Goal: Information Seeking & Learning: Check status

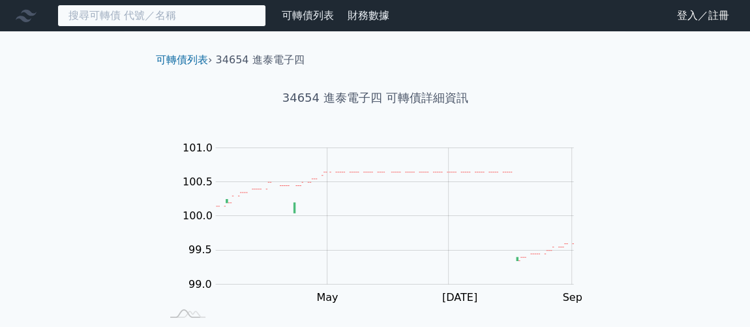
click at [174, 10] on input at bounding box center [161, 16] width 209 height 22
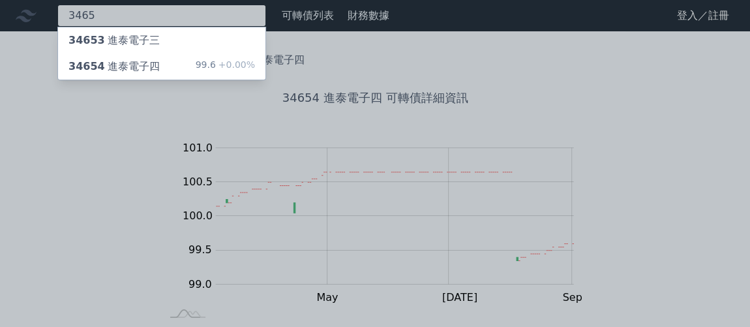
type input "3465"
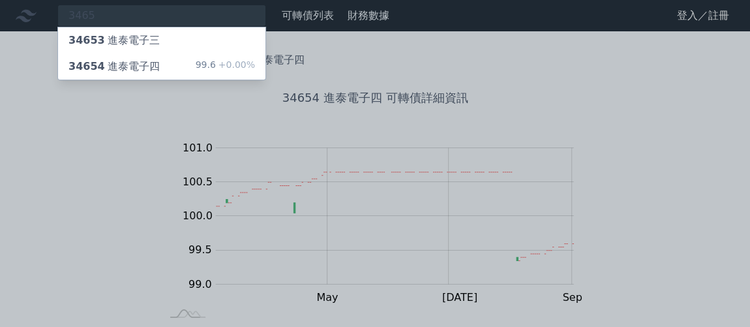
click at [179, 41] on div "34653 進泰電子三" at bounding box center [161, 40] width 207 height 26
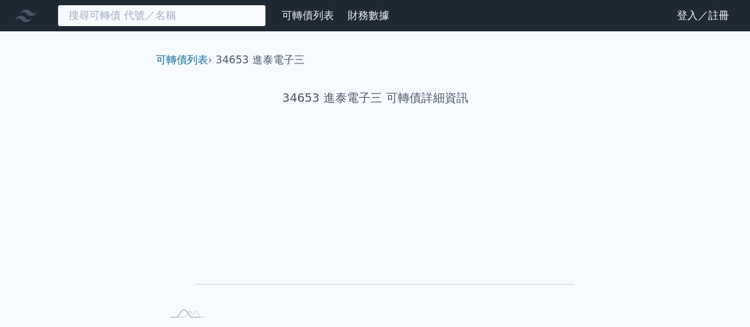
click at [141, 13] on input at bounding box center [161, 16] width 209 height 22
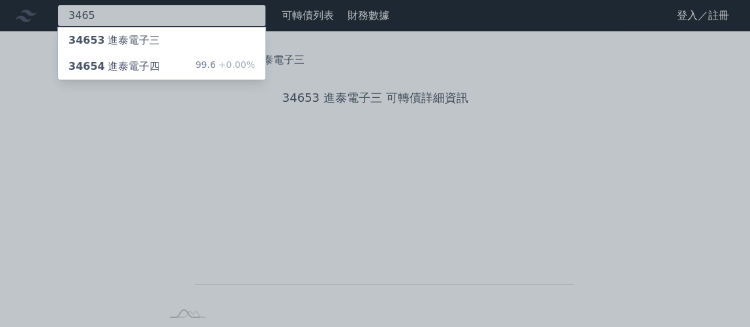
type input "3465"
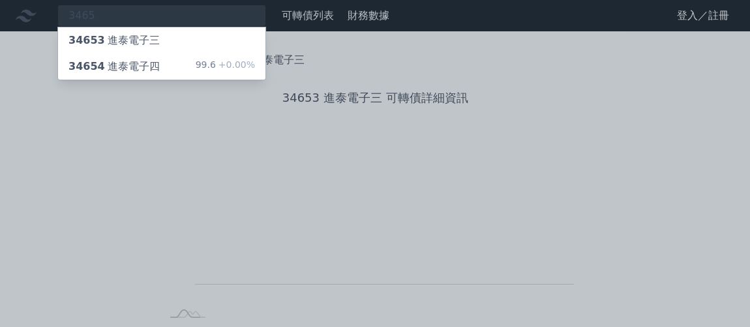
click at [179, 71] on div "34654 進泰電子四 99.6 +0.00%" at bounding box center [161, 66] width 207 height 26
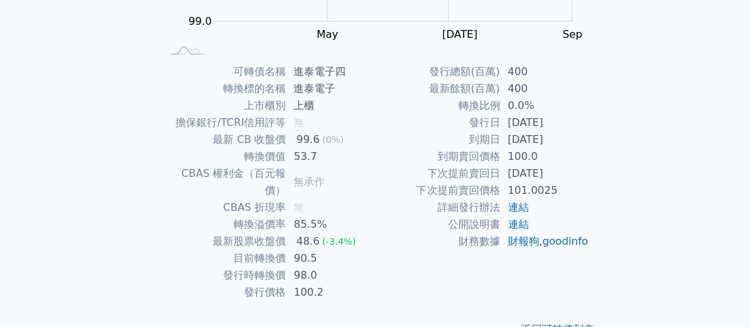
scroll to position [276, 0]
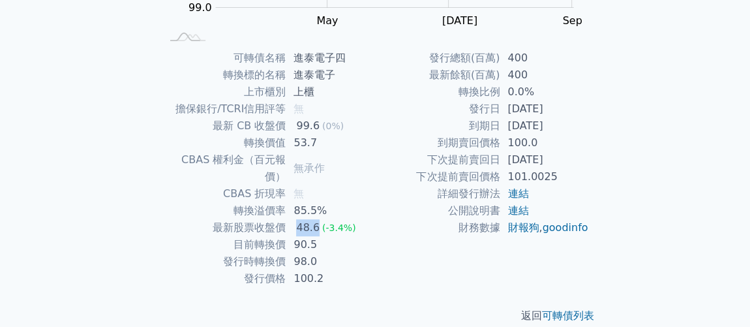
drag, startPoint x: 296, startPoint y: 207, endPoint x: 319, endPoint y: 210, distance: 23.6
click at [319, 219] on td "48.6 (-3.4%)" at bounding box center [329, 227] width 89 height 17
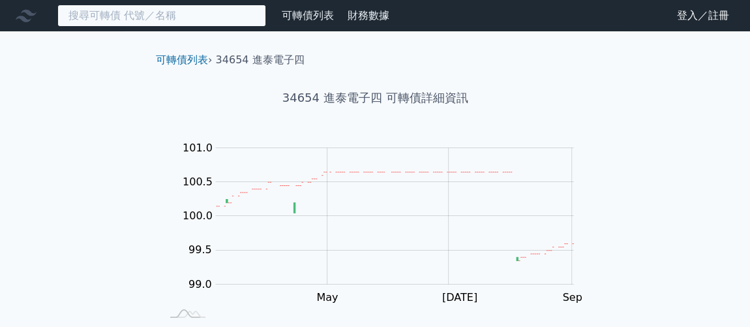
click at [186, 14] on input at bounding box center [161, 16] width 209 height 22
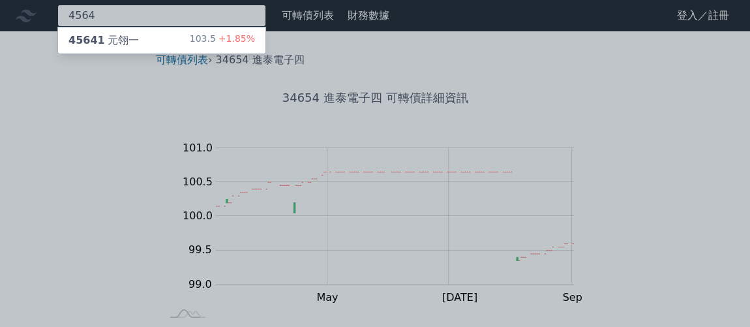
type input "4564"
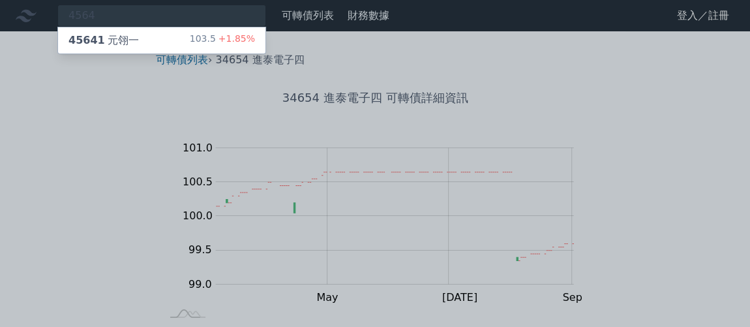
click at [196, 47] on div "103.5 +1.85%" at bounding box center [222, 41] width 65 height 16
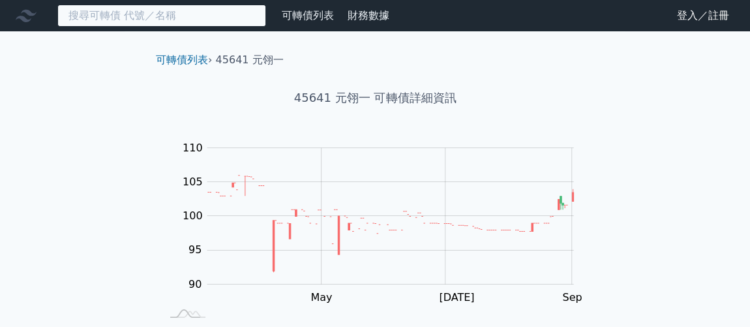
click at [190, 15] on input at bounding box center [161, 16] width 209 height 22
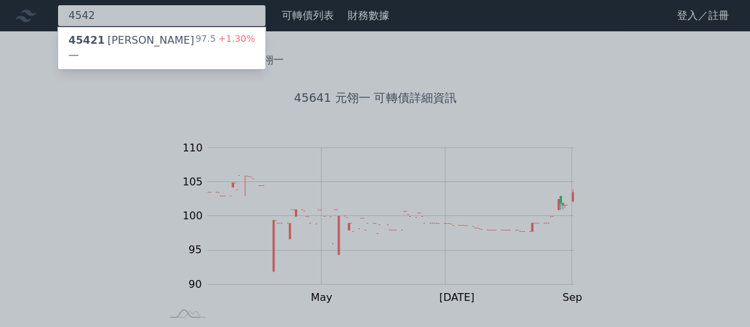
type input "4542"
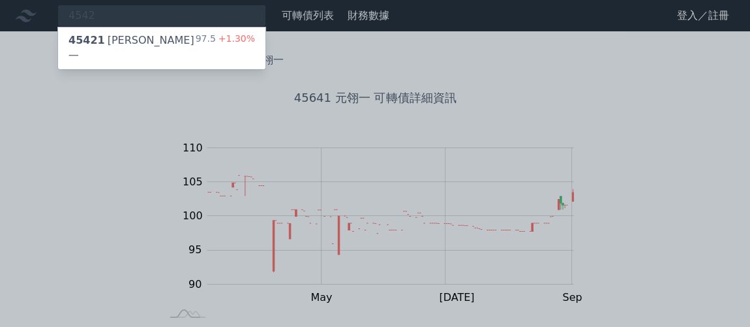
click at [202, 39] on div "97.5 +1.30%" at bounding box center [225, 48] width 59 height 31
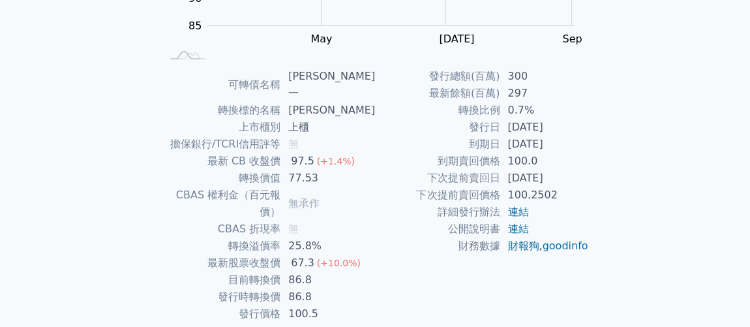
scroll to position [276, 0]
